Goal: Task Accomplishment & Management: Complete application form

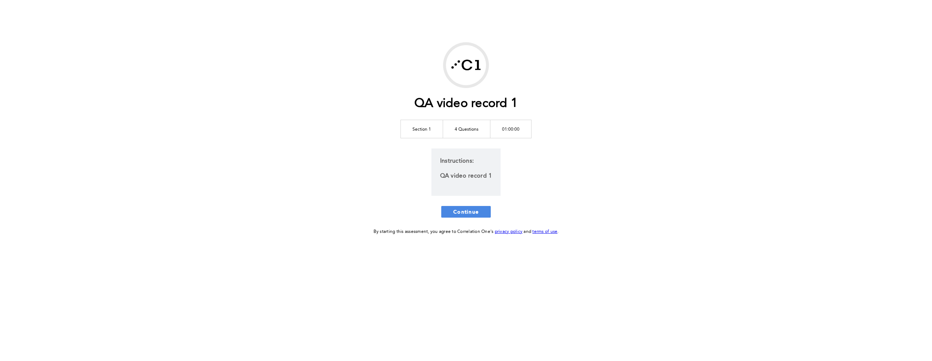
click at [624, 202] on div "QA video record 1 Section 1 4 Questions 01:00:00 Instructions: QA video record …" at bounding box center [465, 139] width 373 height 194
click at [470, 212] on span "Continue" at bounding box center [465, 211] width 25 height 7
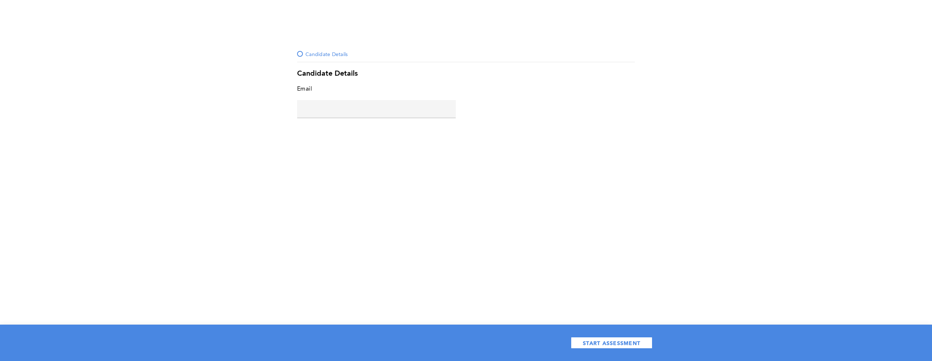
click at [364, 111] on input "text" at bounding box center [376, 108] width 159 height 17
type input "s@s.com"
click at [605, 213] on div "Candidate Details Candidate Details Email s@s.com error placeholder START ASSES…" at bounding box center [466, 180] width 932 height 361
click at [639, 348] on button "START ASSESSMENT" at bounding box center [612, 343] width 82 height 12
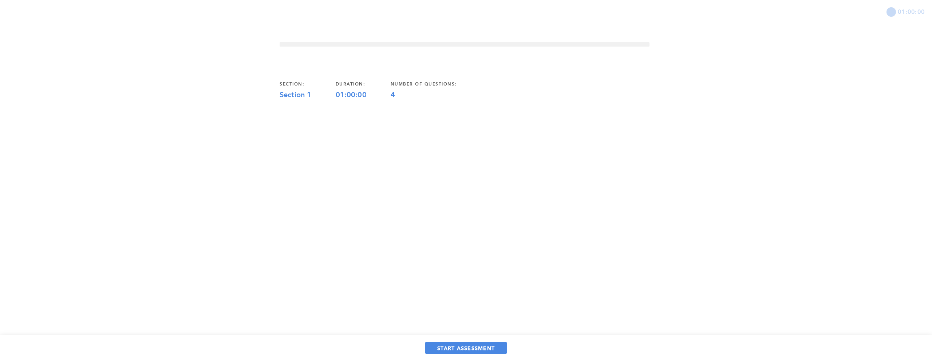
click at [430, 210] on div "01:00:00 section: Section 1 duration: 01:00:00 number of questions: 4 START ASS…" at bounding box center [466, 180] width 932 height 361
click at [483, 351] on span "START ASSESSMENT" at bounding box center [465, 348] width 57 height 7
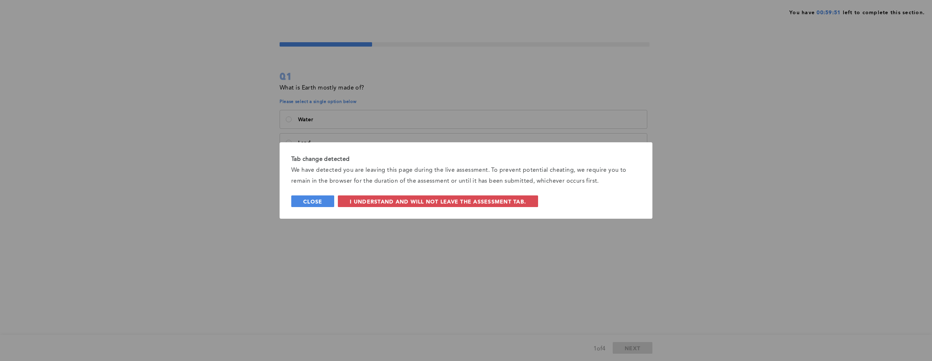
click at [314, 204] on span "Close" at bounding box center [312, 201] width 19 height 7
click at [361, 201] on span "I understand and will not leave the assessment tab." at bounding box center [438, 201] width 176 height 7
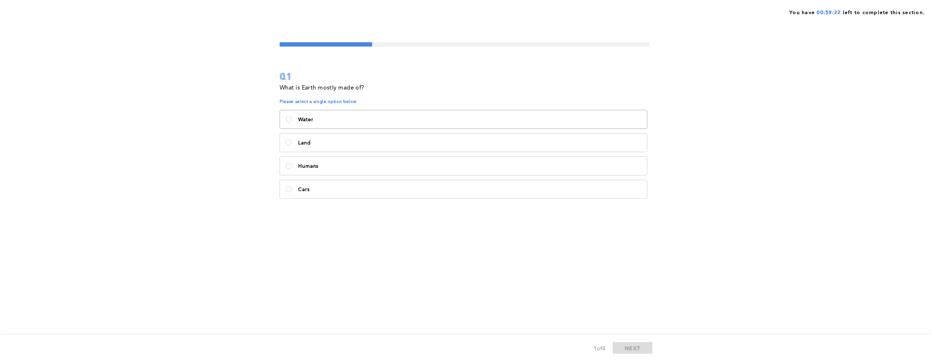
click at [322, 121] on p "Water" at bounding box center [469, 120] width 343 height 6
click at [291, 121] on input "Water" at bounding box center [289, 119] width 6 height 6
radio input "true"
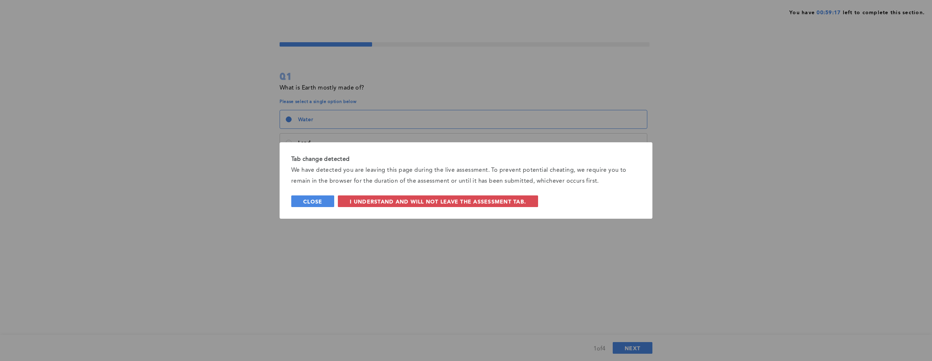
click at [324, 203] on button "Close" at bounding box center [312, 201] width 43 height 12
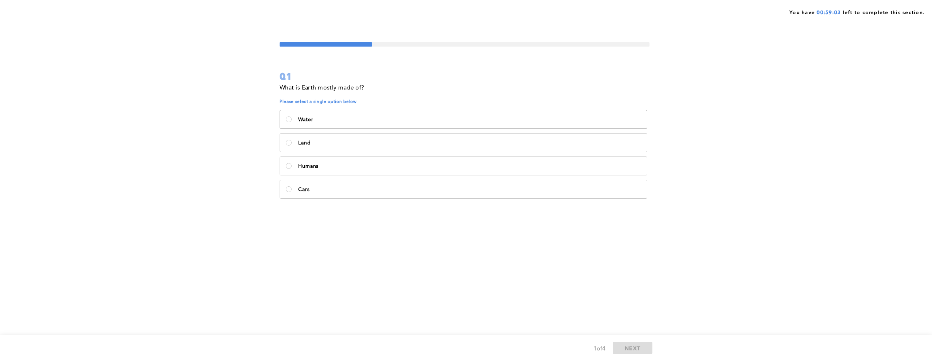
click at [331, 120] on p "Water" at bounding box center [469, 120] width 343 height 6
click at [291, 120] on input "Water" at bounding box center [289, 119] width 6 height 6
radio input "true"
